Goal: Task Accomplishment & Management: Manage account settings

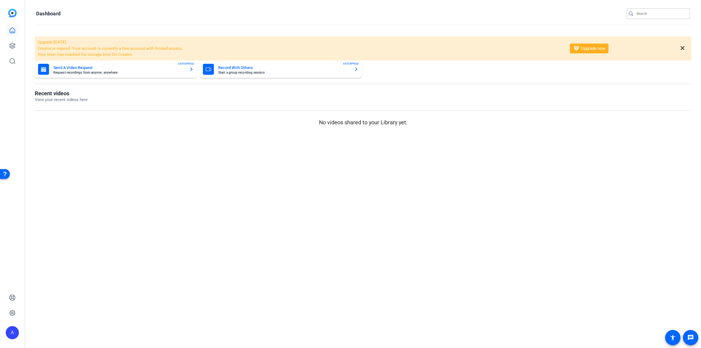
click at [650, 12] on input "Search" at bounding box center [661, 13] width 49 height 7
type input "Lean"
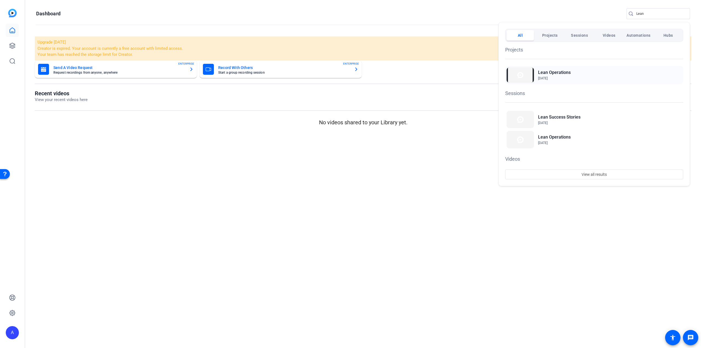
click at [565, 74] on h2 "Lean Operations" at bounding box center [554, 72] width 33 height 7
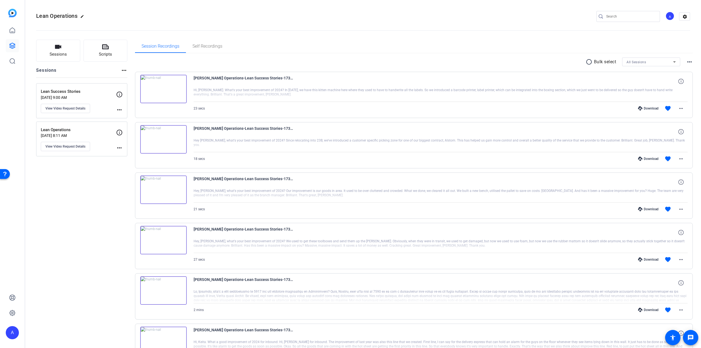
click at [84, 127] on p "Lean Operations" at bounding box center [78, 130] width 75 height 6
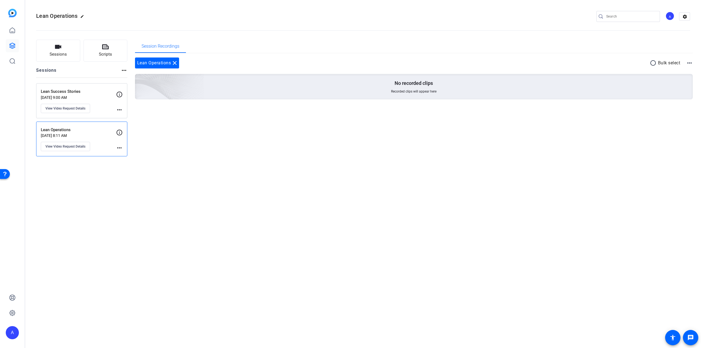
click at [96, 100] on div "Lean Success Stories Aug 08, 2024 @ 9:00 AM View Video Request Details" at bounding box center [78, 100] width 75 height 25
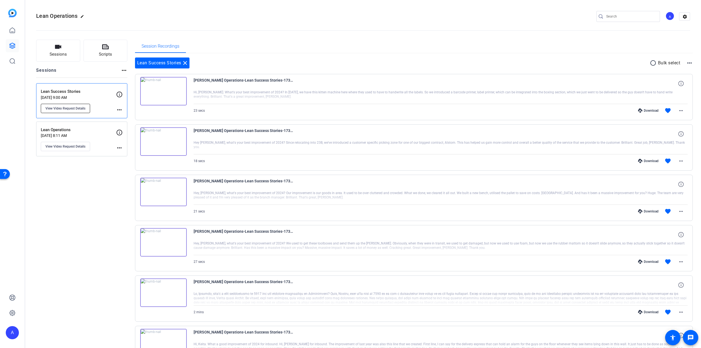
click at [70, 106] on span "View Video Request Details" at bounding box center [65, 108] width 40 height 4
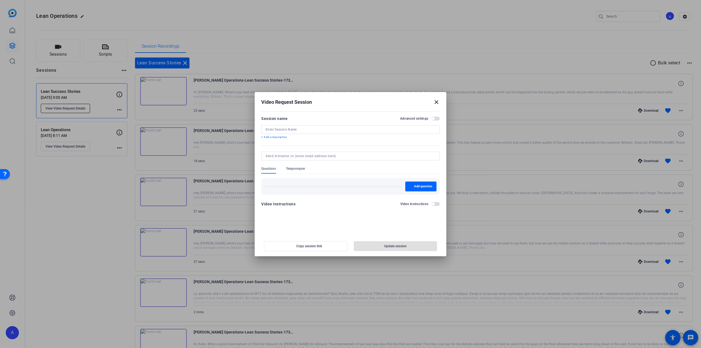
type input "Lean Success Stories"
click at [302, 244] on span "Copy session link" at bounding box center [309, 246] width 26 height 4
click at [439, 103] on mat-icon "close" at bounding box center [436, 102] width 7 height 7
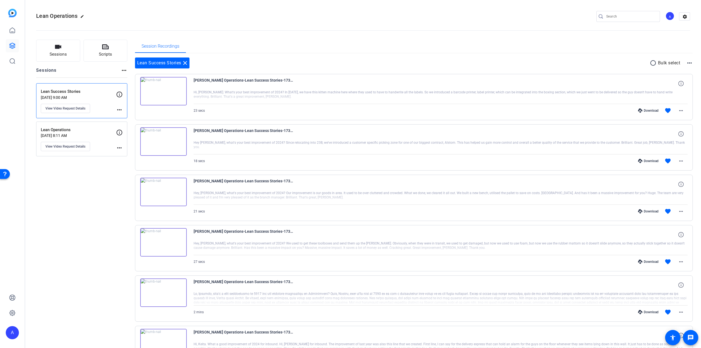
click at [651, 63] on mat-icon "radio_button_unchecked" at bounding box center [654, 63] width 8 height 7
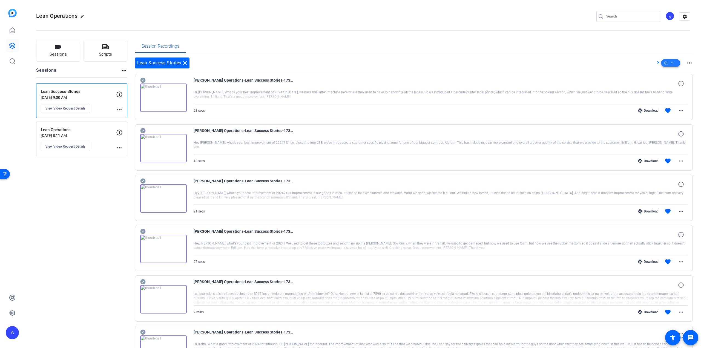
click at [673, 61] on span at bounding box center [670, 62] width 19 height 13
click at [673, 99] on span "Archive" at bounding box center [677, 99] width 29 height 7
click at [673, 63] on span at bounding box center [670, 62] width 19 height 13
click at [670, 69] on span "Select All" at bounding box center [677, 71] width 29 height 7
click at [670, 71] on span "Select All" at bounding box center [677, 71] width 29 height 7
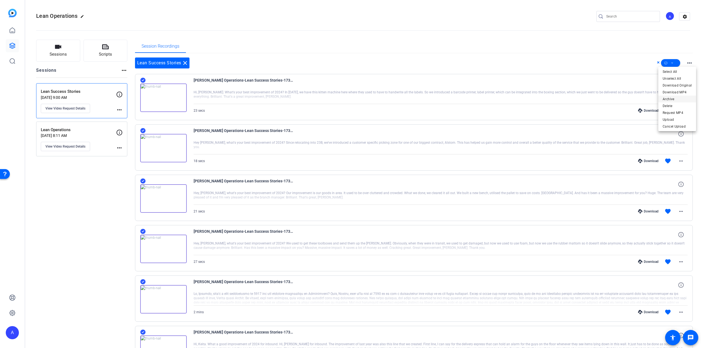
click at [673, 98] on span "Archive" at bounding box center [677, 99] width 29 height 7
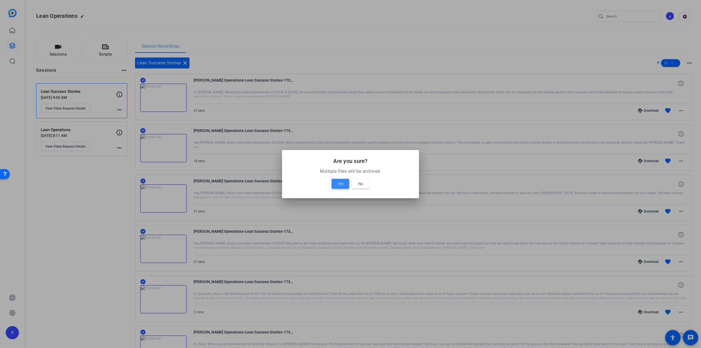
click at [341, 186] on span "Yes" at bounding box center [341, 184] width 6 height 7
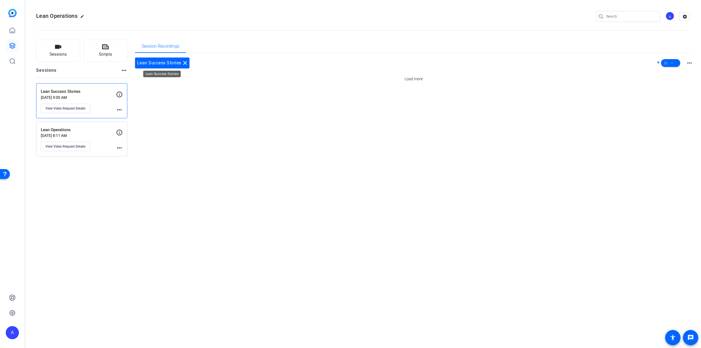
click at [183, 64] on mat-icon "close" at bounding box center [185, 63] width 7 height 7
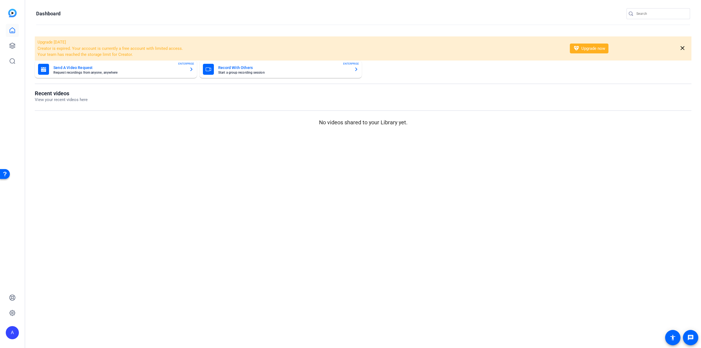
click at [636, 13] on div at bounding box center [632, 13] width 10 height 5
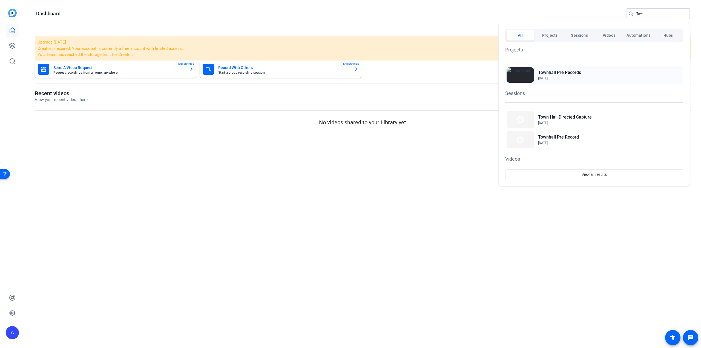
type input "Town"
click at [571, 68] on div "Townhall Pre Records Aug 15, 2023" at bounding box center [594, 75] width 178 height 18
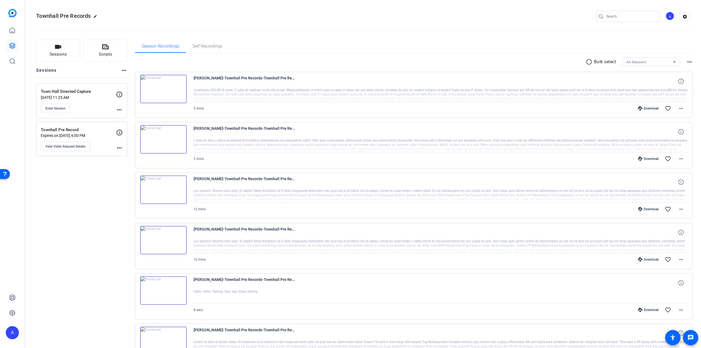
click at [165, 87] on img at bounding box center [163, 89] width 47 height 28
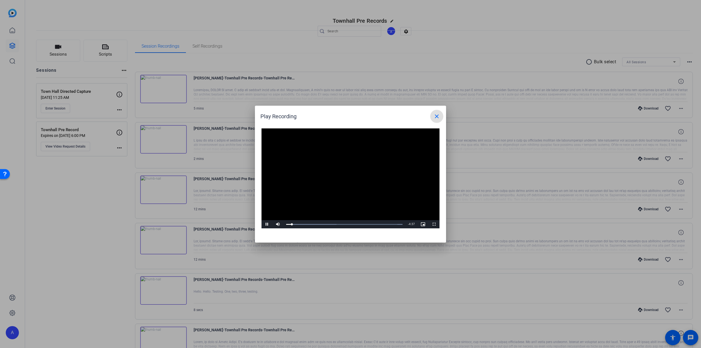
click at [436, 115] on mat-icon "close" at bounding box center [437, 116] width 7 height 7
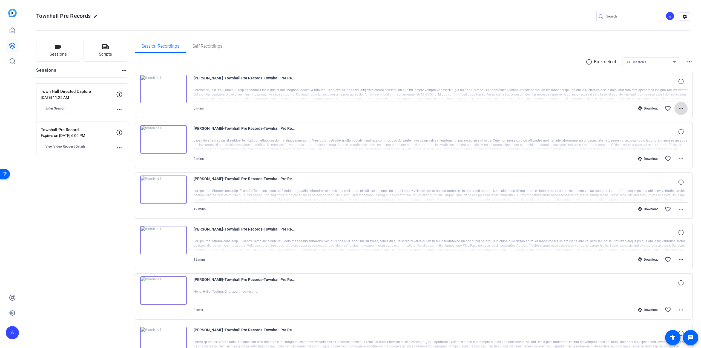
click at [680, 107] on mat-icon "more_horiz" at bounding box center [681, 108] width 7 height 7
click at [672, 117] on span "Download Original" at bounding box center [664, 119] width 33 height 7
